Goal: Transaction & Acquisition: Download file/media

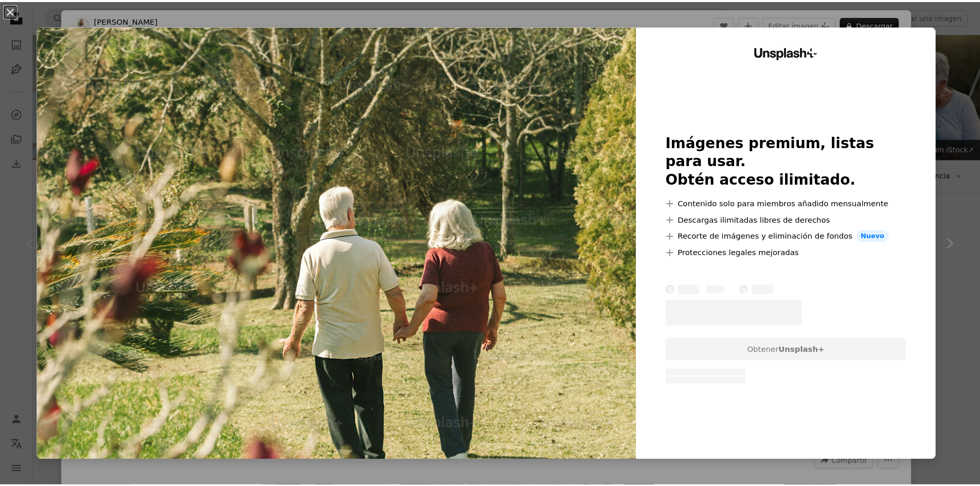
scroll to position [206, 0]
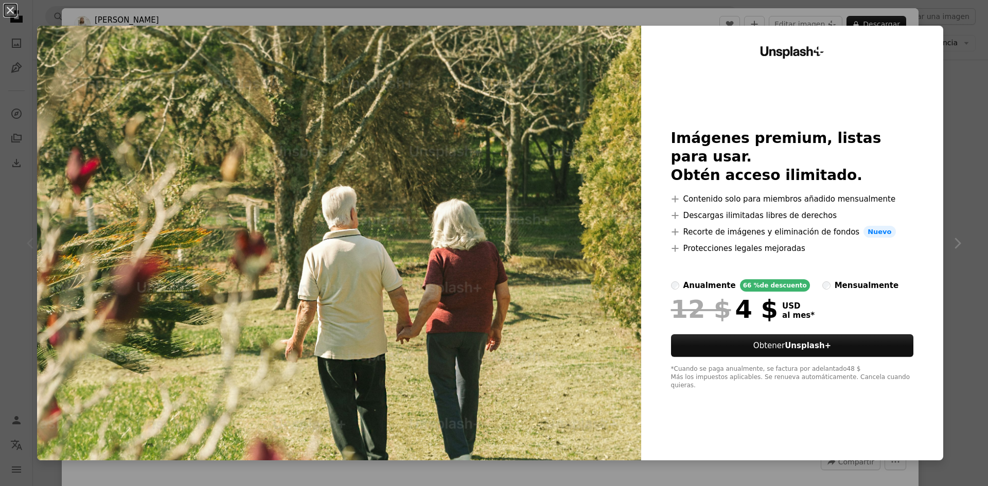
click at [952, 180] on div "An X shape Unsplash+ Imágenes premium, listas para usar. Obtén acceso ilimitado…" at bounding box center [494, 243] width 988 height 486
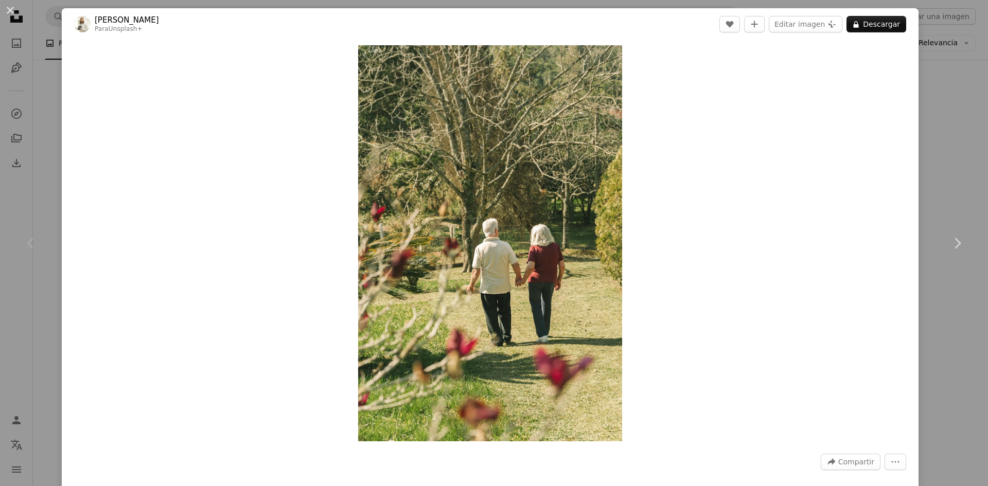
click at [952, 122] on div "An X shape Chevron left Chevron right [PERSON_NAME] Para Unsplash+ A heart A pl…" at bounding box center [494, 243] width 988 height 486
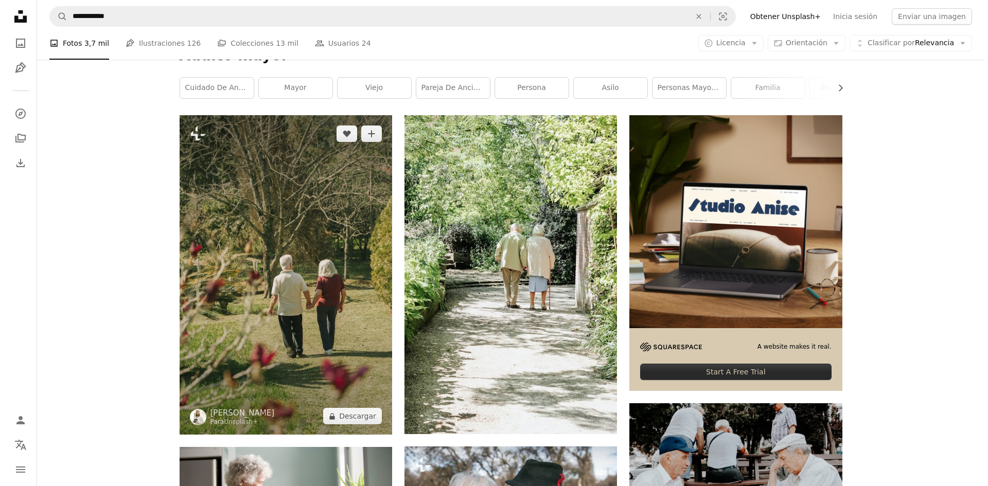
scroll to position [154, 0]
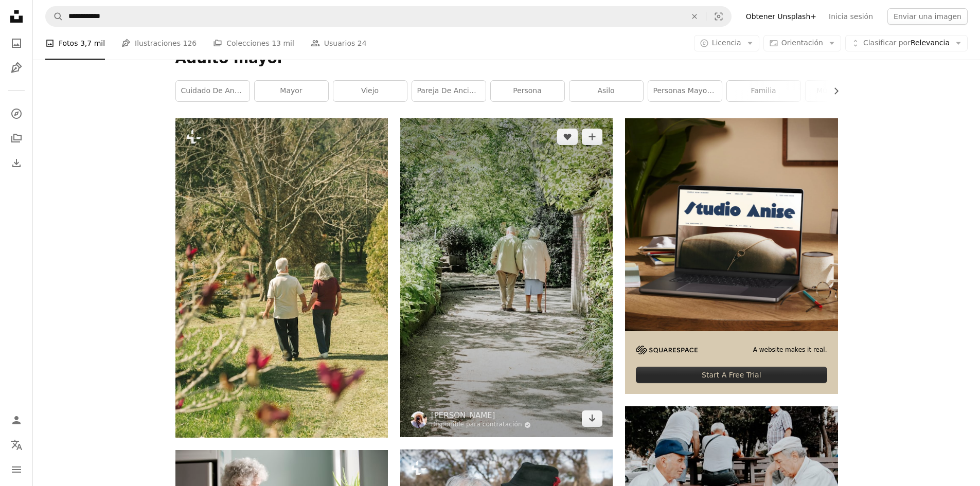
click at [566, 239] on img at bounding box center [506, 277] width 212 height 319
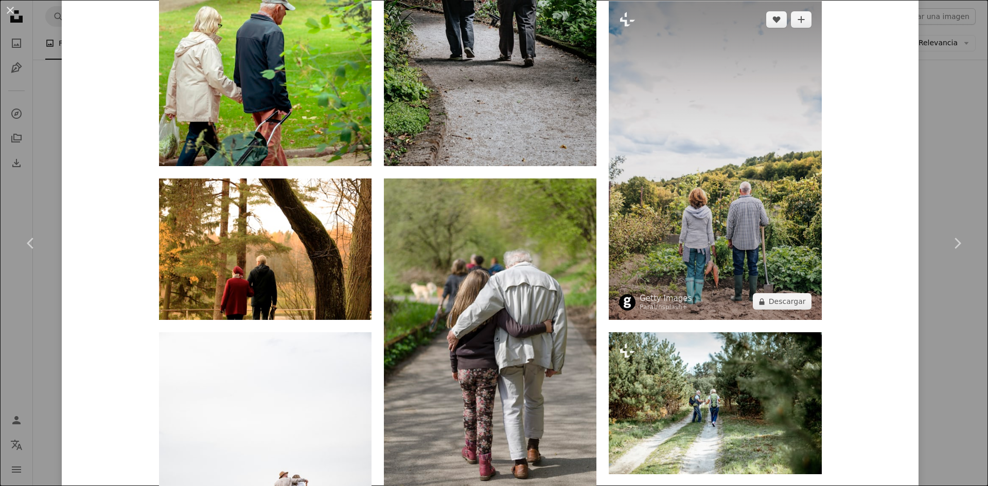
scroll to position [977, 0]
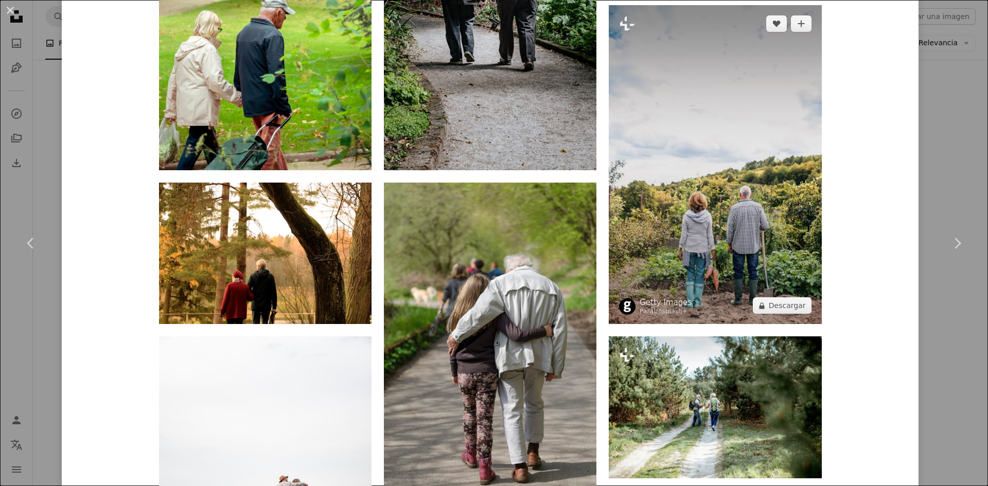
click at [752, 137] on img at bounding box center [715, 164] width 212 height 319
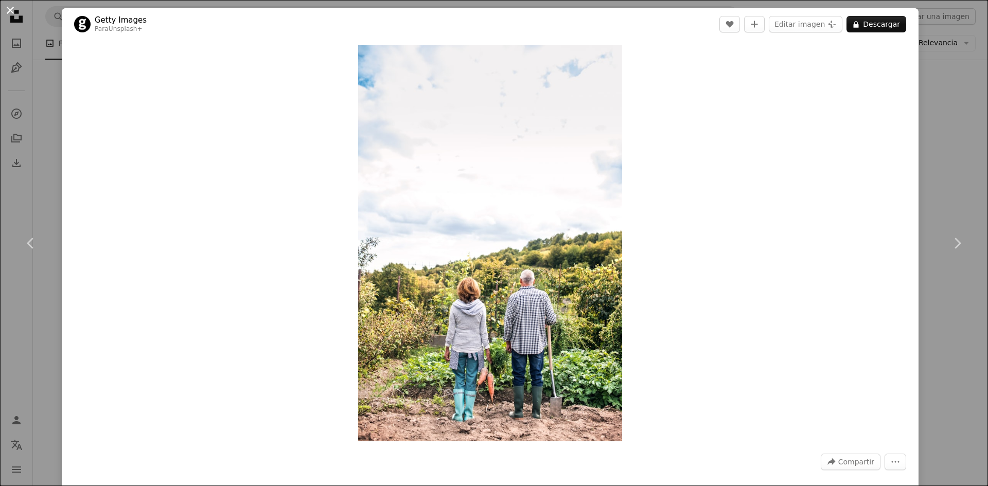
click at [12, 4] on button "An X shape" at bounding box center [10, 10] width 12 height 12
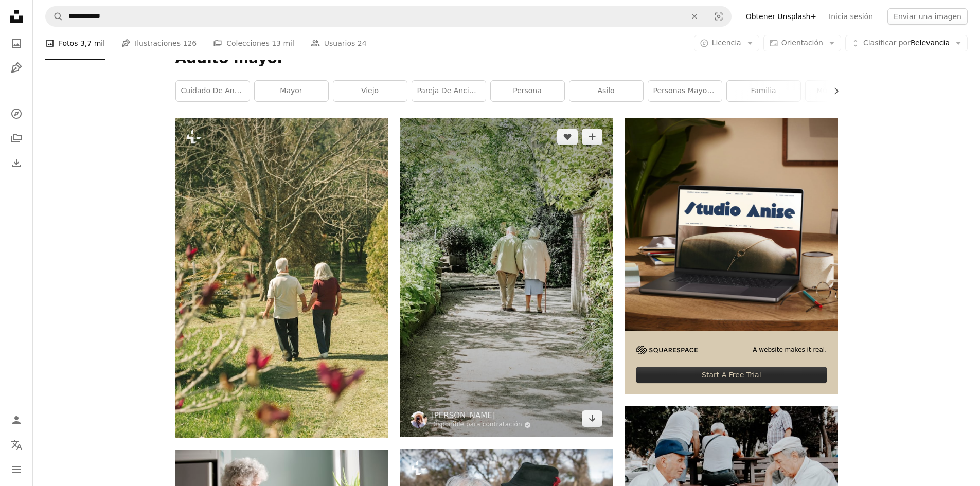
click at [558, 190] on img at bounding box center [506, 277] width 212 height 319
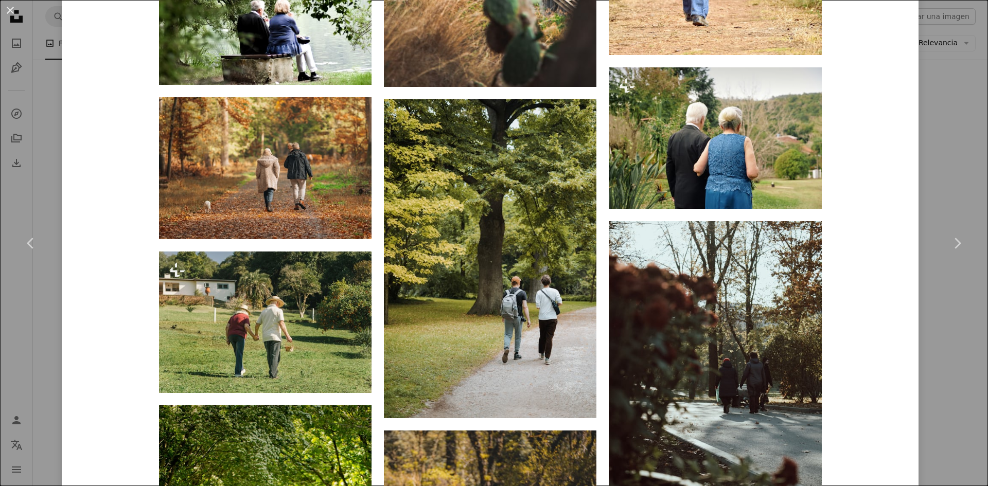
scroll to position [2366, 0]
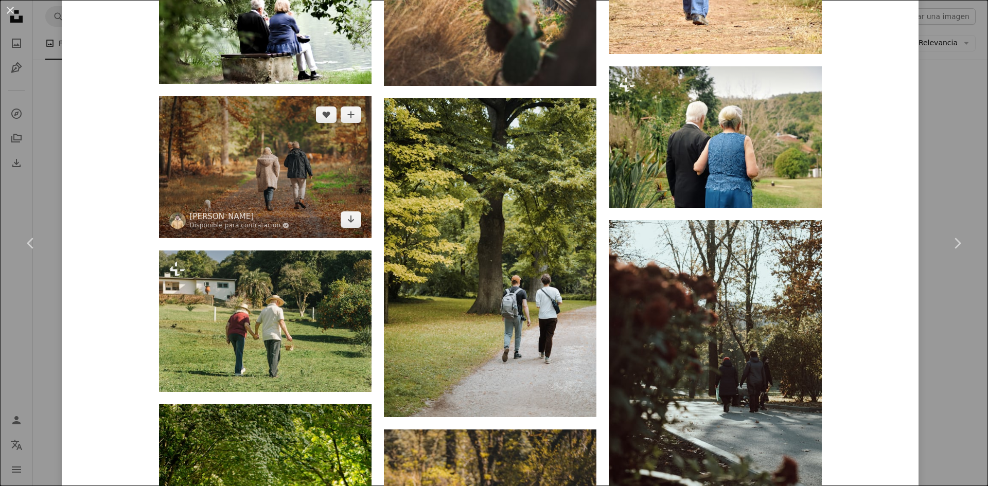
click at [276, 155] on img at bounding box center [265, 166] width 212 height 141
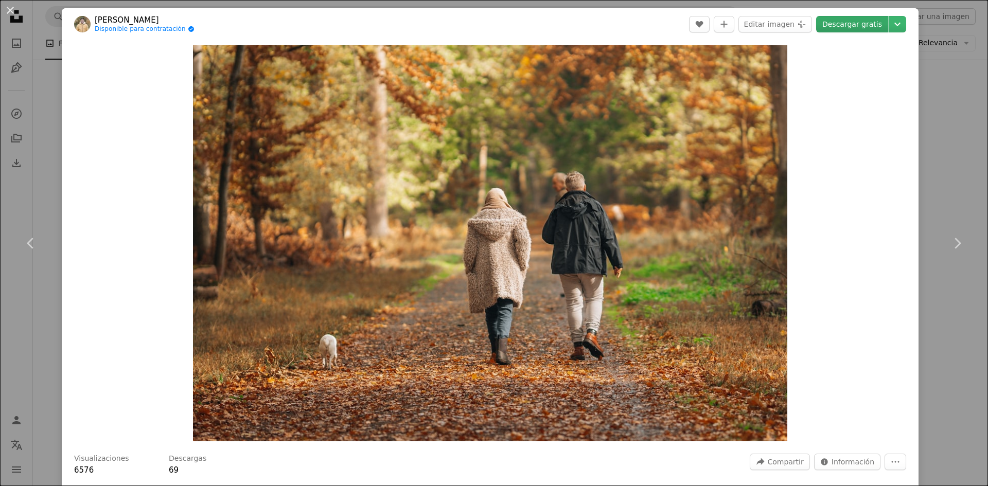
click at [853, 25] on link "Descargar gratis" at bounding box center [852, 24] width 72 height 16
